Goal: Task Accomplishment & Management: Complete application form

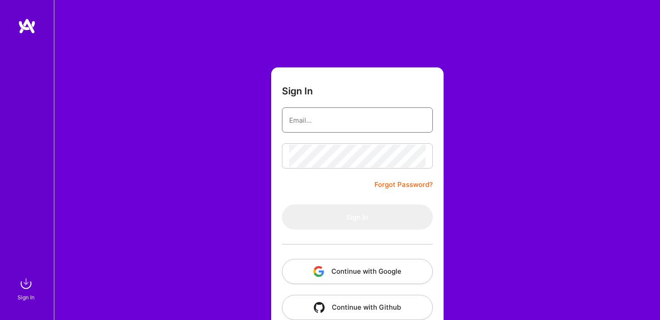
click at [315, 116] on input "email" at bounding box center [357, 120] width 137 height 23
type input "[EMAIL_ADDRESS][DOMAIN_NAME]"
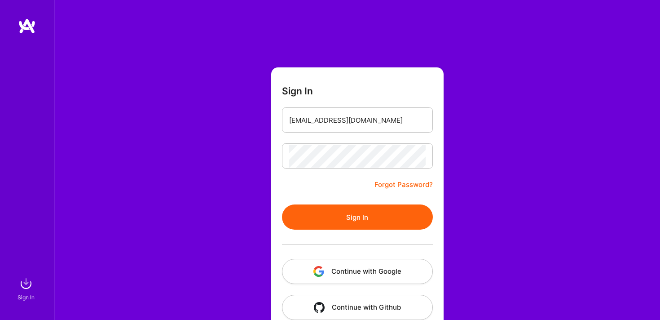
click at [356, 217] on button "Sign In" at bounding box center [357, 216] width 151 height 25
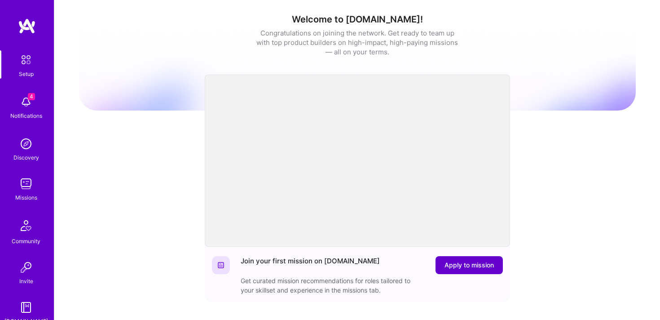
click at [469, 266] on span "Apply to mission" at bounding box center [469, 265] width 49 height 9
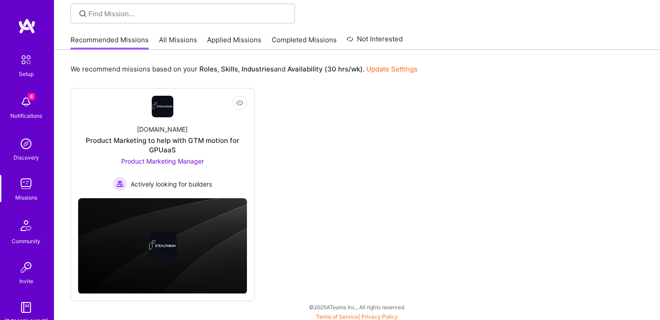
scroll to position [66, 0]
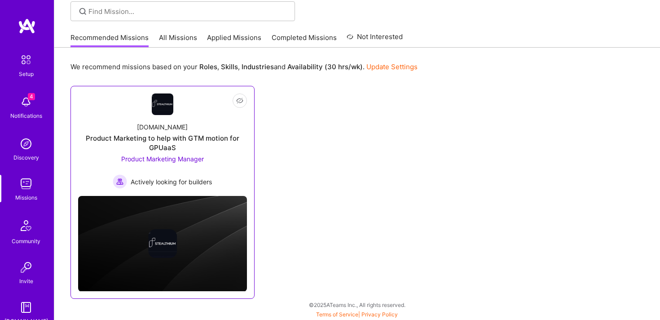
click at [168, 155] on span "Product Marketing Manager" at bounding box center [162, 159] width 83 height 8
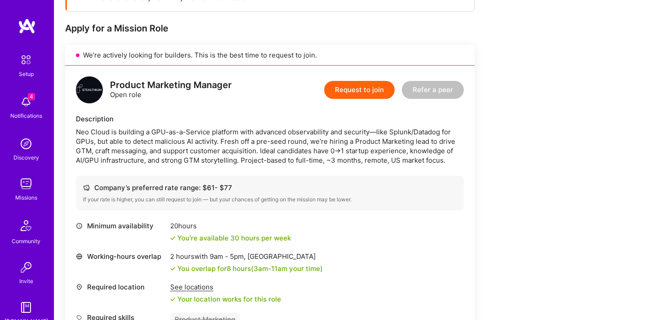
scroll to position [212, 0]
